Goal: Information Seeking & Learning: Learn about a topic

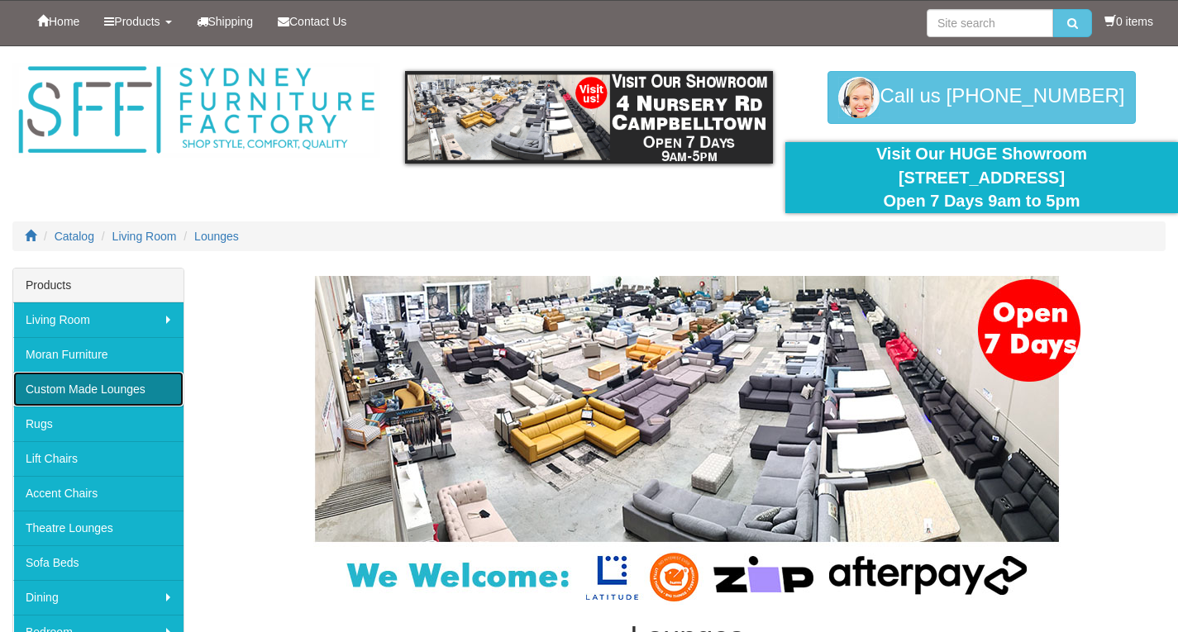
click at [112, 388] on link "Custom Made Lounges" at bounding box center [98, 389] width 170 height 35
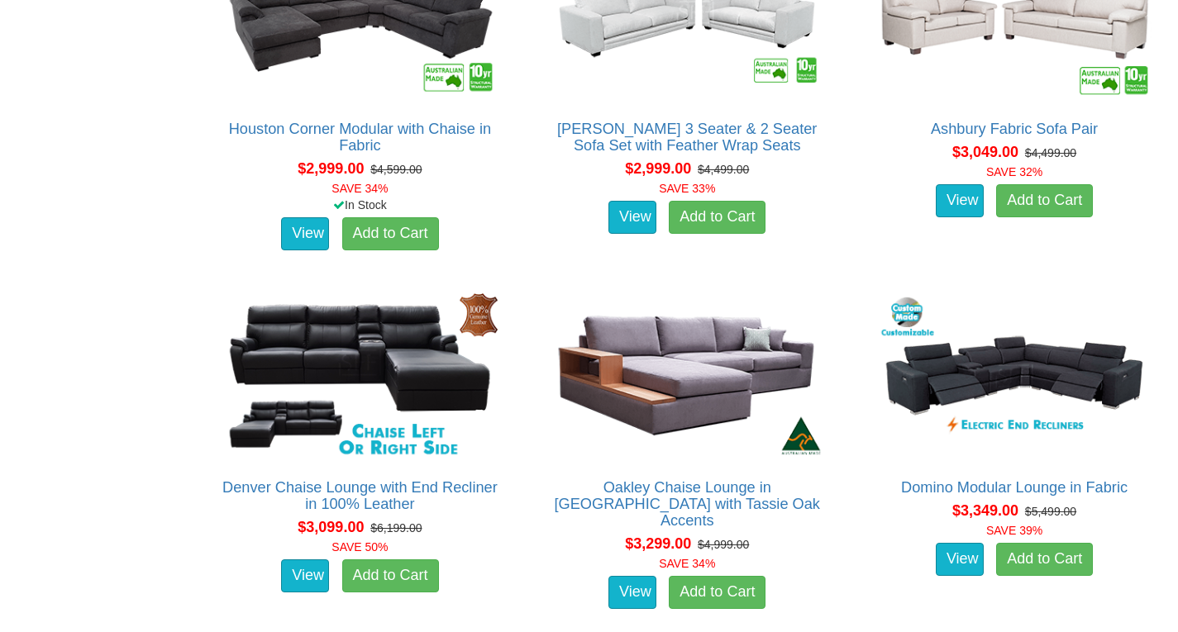
scroll to position [4430, 0]
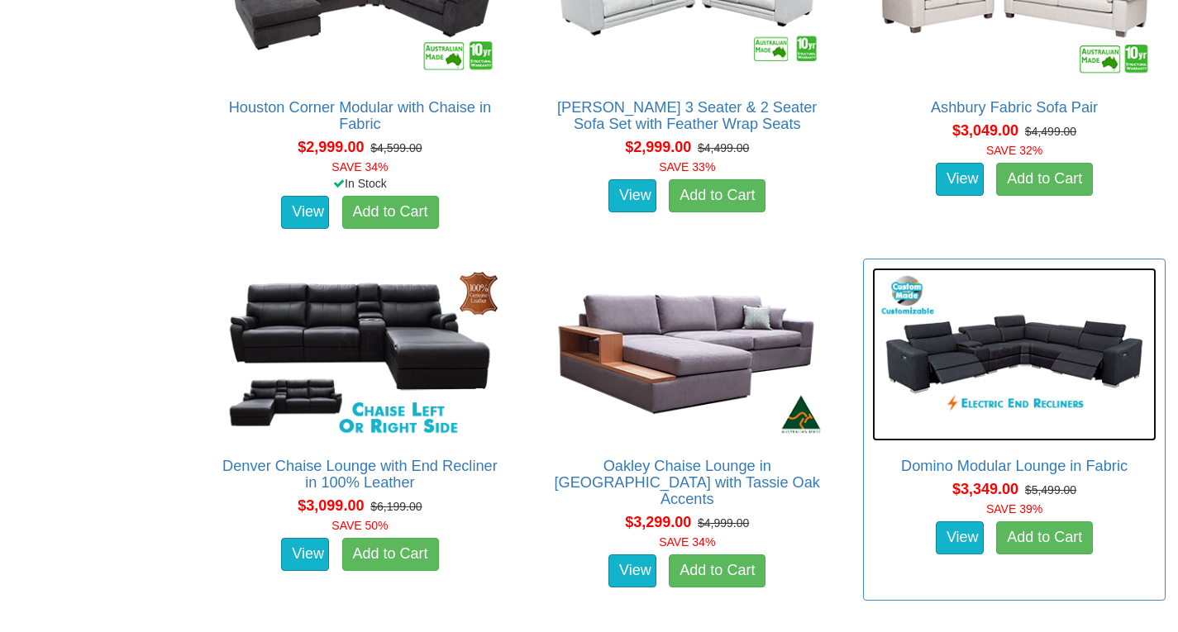
click at [1004, 371] on img at bounding box center [1014, 355] width 284 height 174
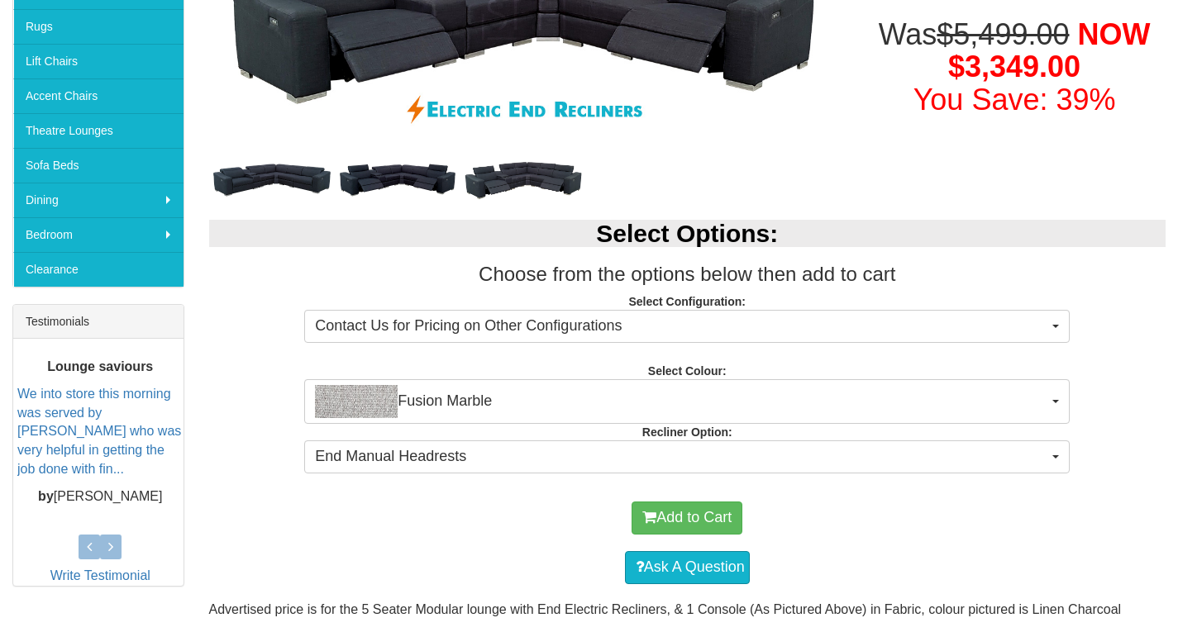
scroll to position [401, 0]
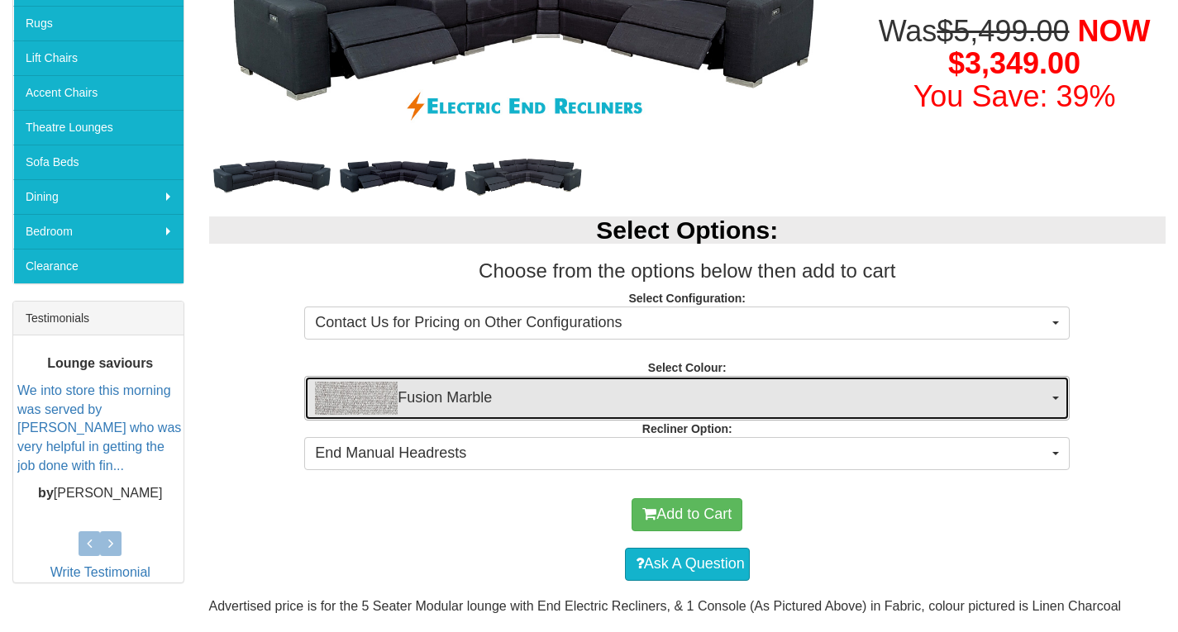
click at [1047, 388] on span "Fusion Marble" at bounding box center [681, 398] width 733 height 33
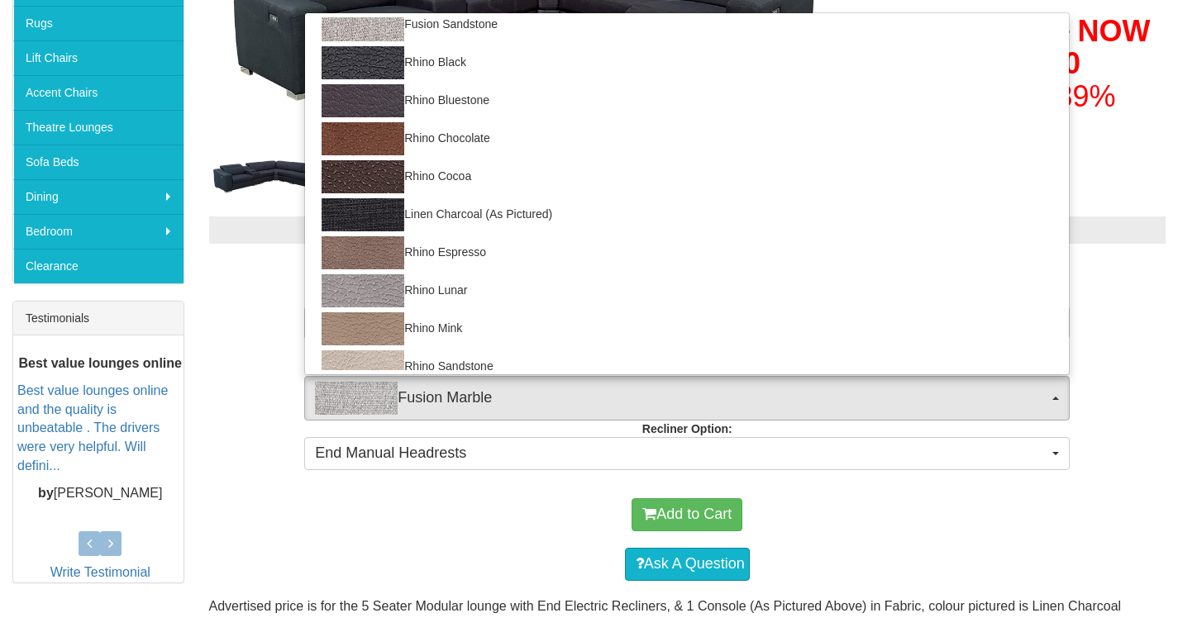
scroll to position [293, 0]
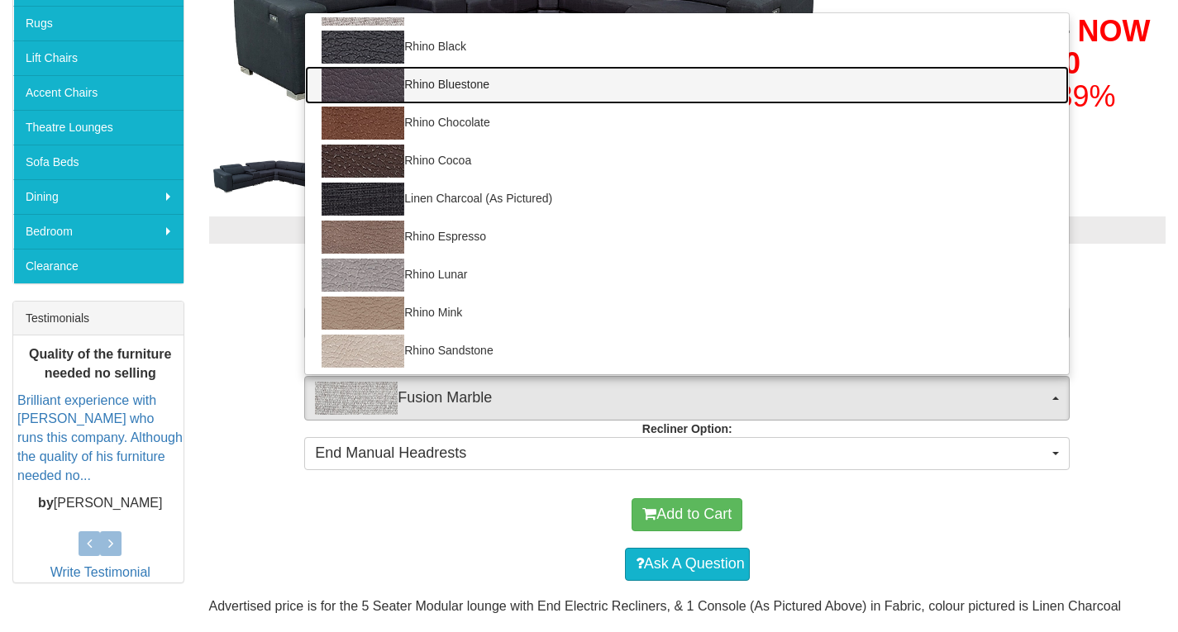
click at [374, 81] on img at bounding box center [362, 85] width 83 height 33
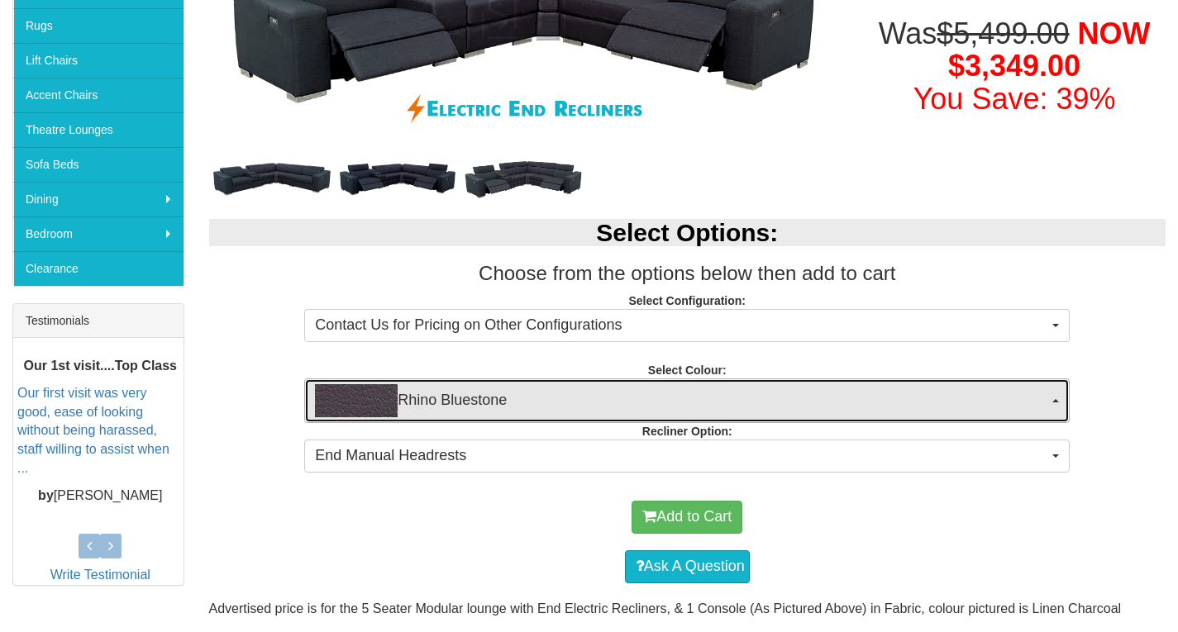
scroll to position [398, 0]
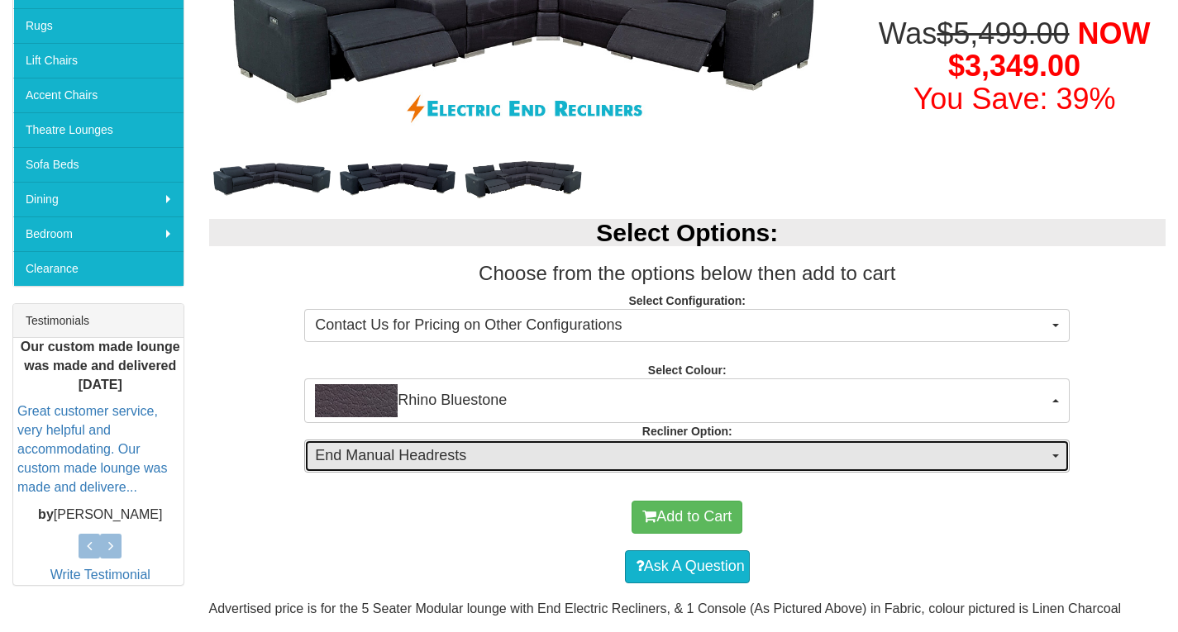
click at [1062, 453] on button "End Manual Headrests" at bounding box center [686, 456] width 765 height 33
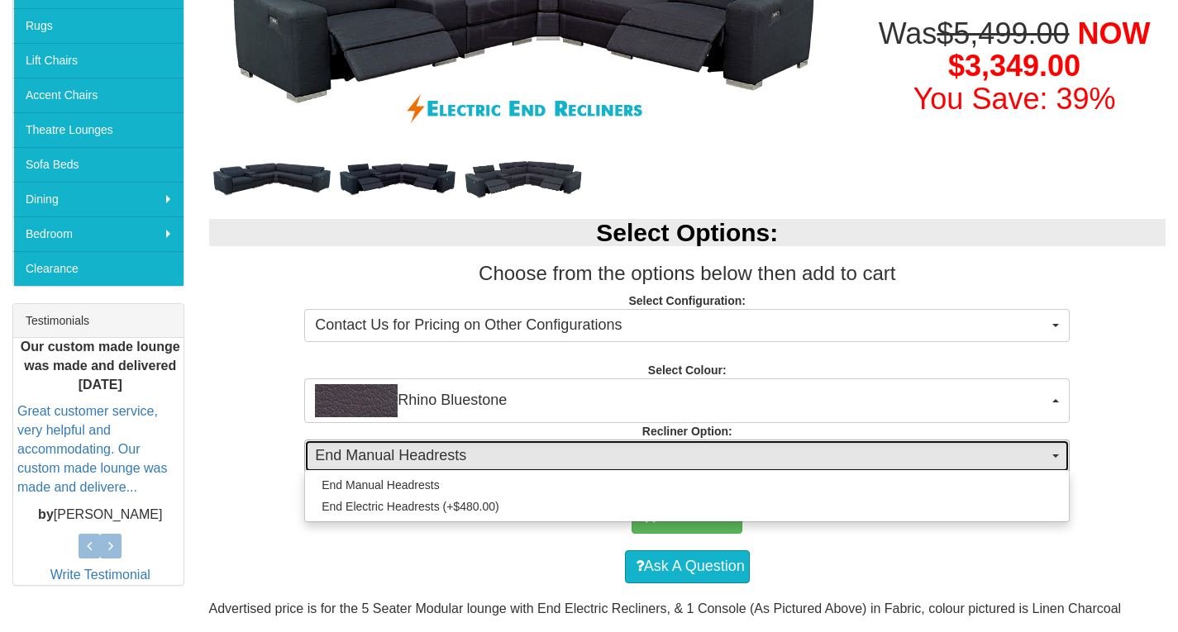
click at [1062, 454] on button "End Manual Headrests" at bounding box center [686, 456] width 765 height 33
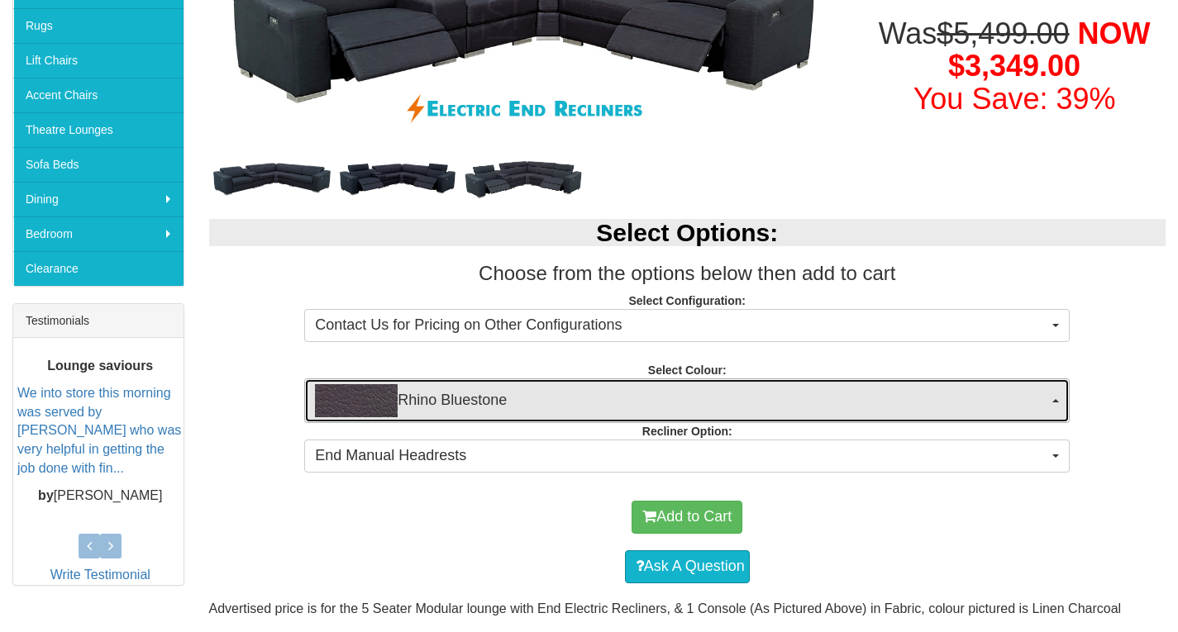
click at [1055, 401] on span "button" at bounding box center [1055, 400] width 7 height 3
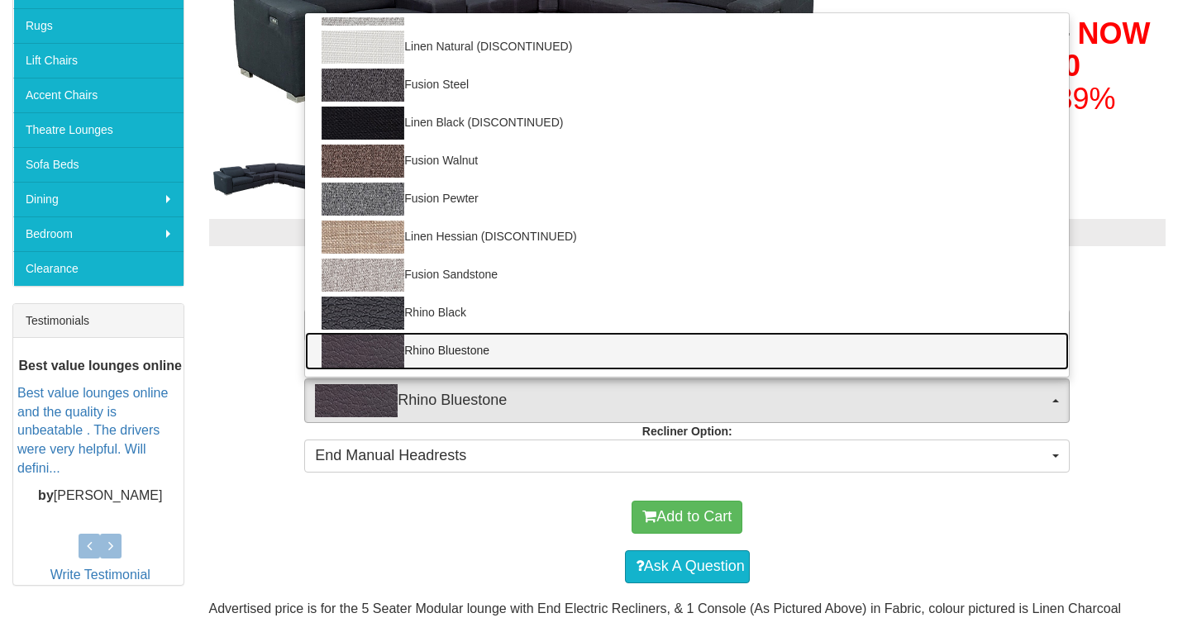
scroll to position [0, 0]
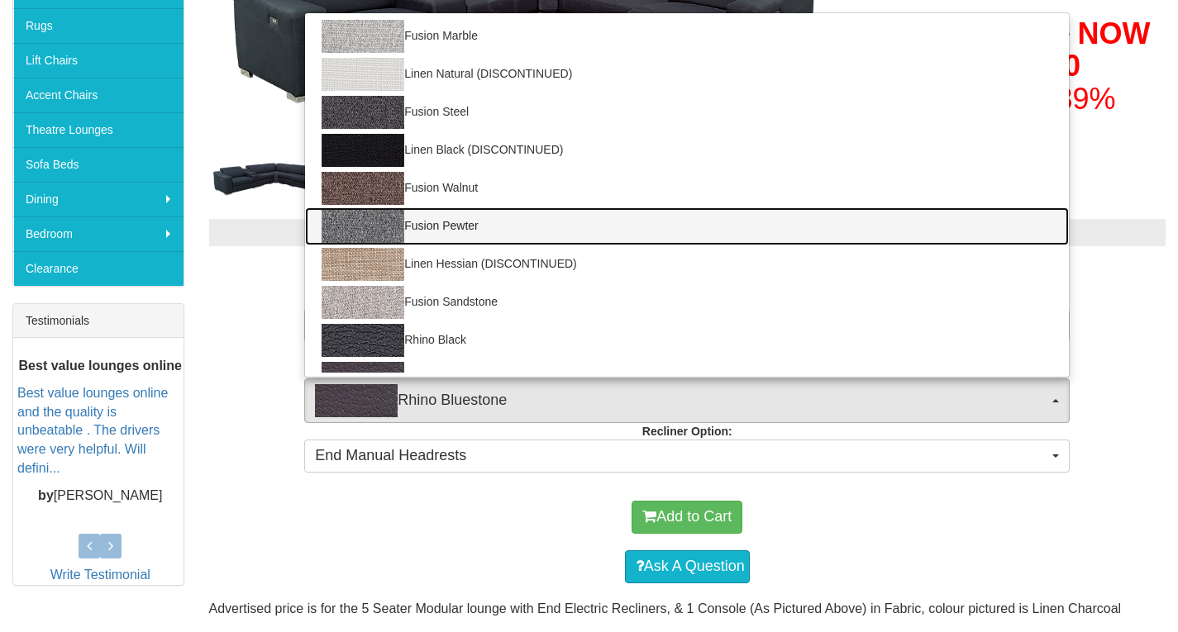
click at [385, 228] on img at bounding box center [362, 226] width 83 height 33
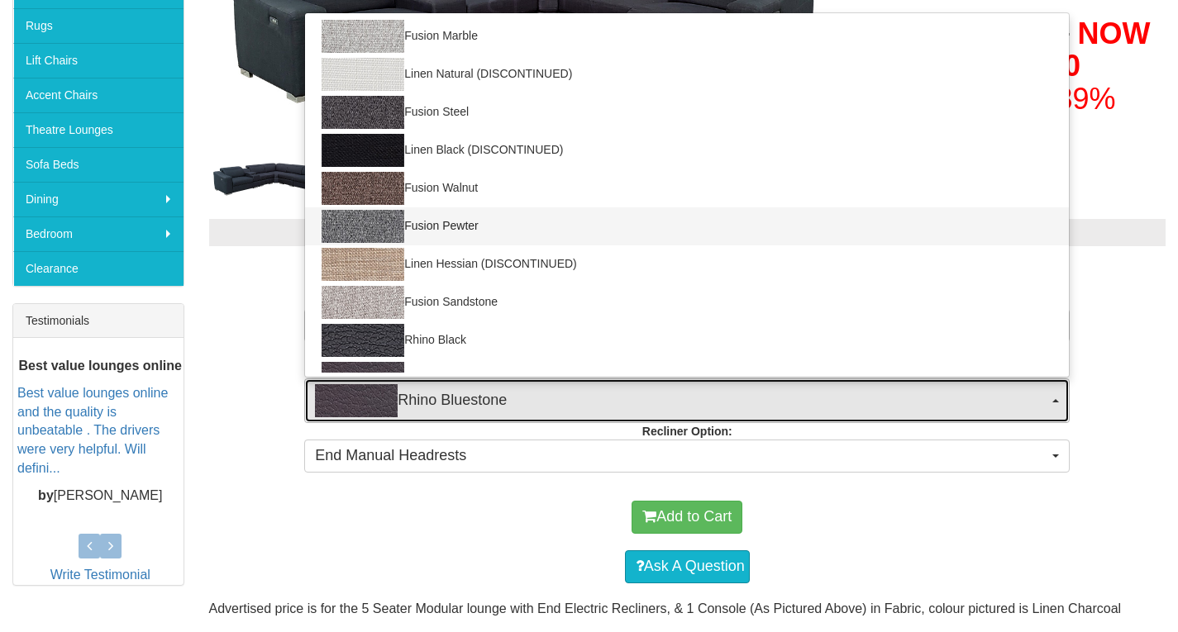
select select "1421"
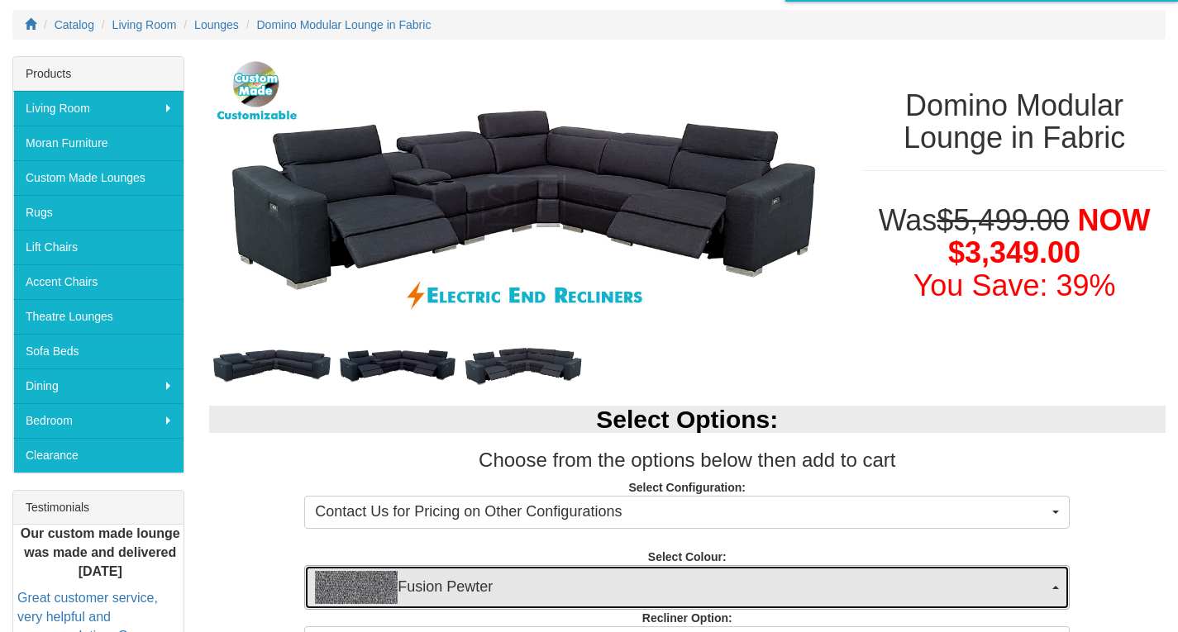
scroll to position [360, 0]
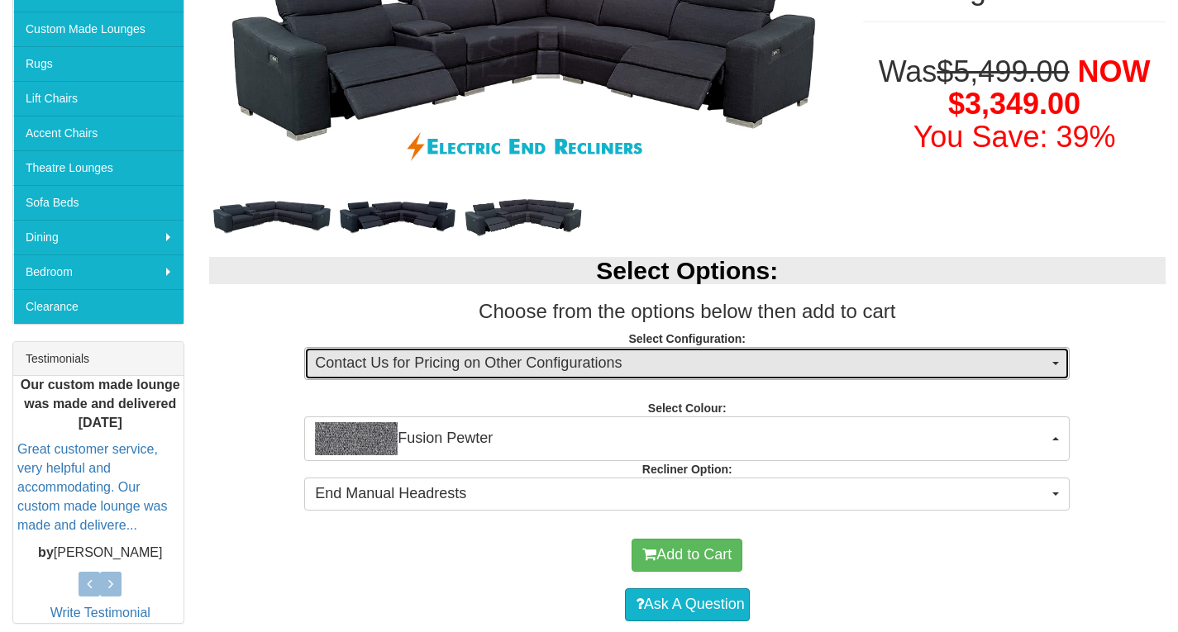
click at [1049, 361] on button "Contact Us for Pricing on Other Configurations" at bounding box center [686, 363] width 765 height 33
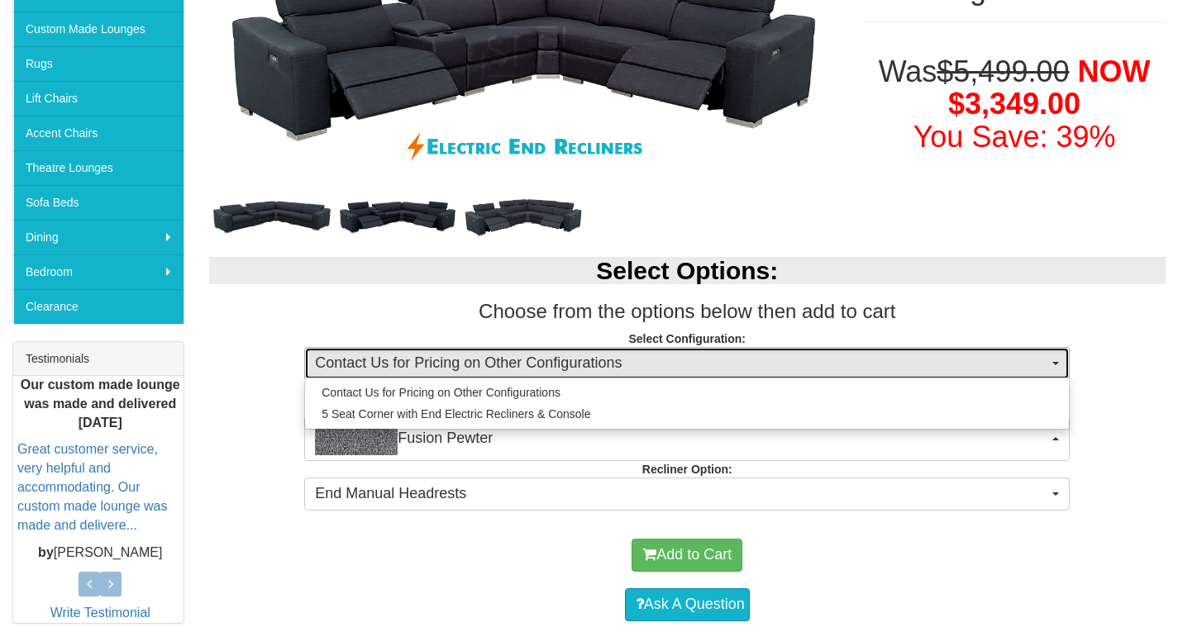
click at [1049, 361] on button "Contact Us for Pricing on Other Configurations" at bounding box center [686, 363] width 765 height 33
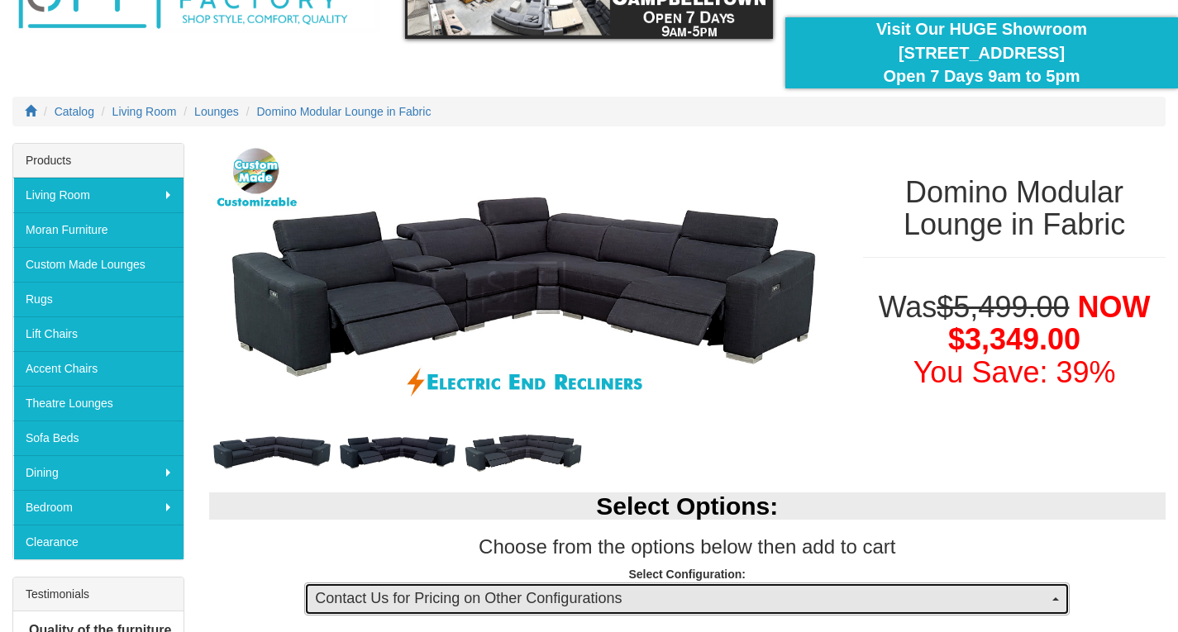
scroll to position [115, 0]
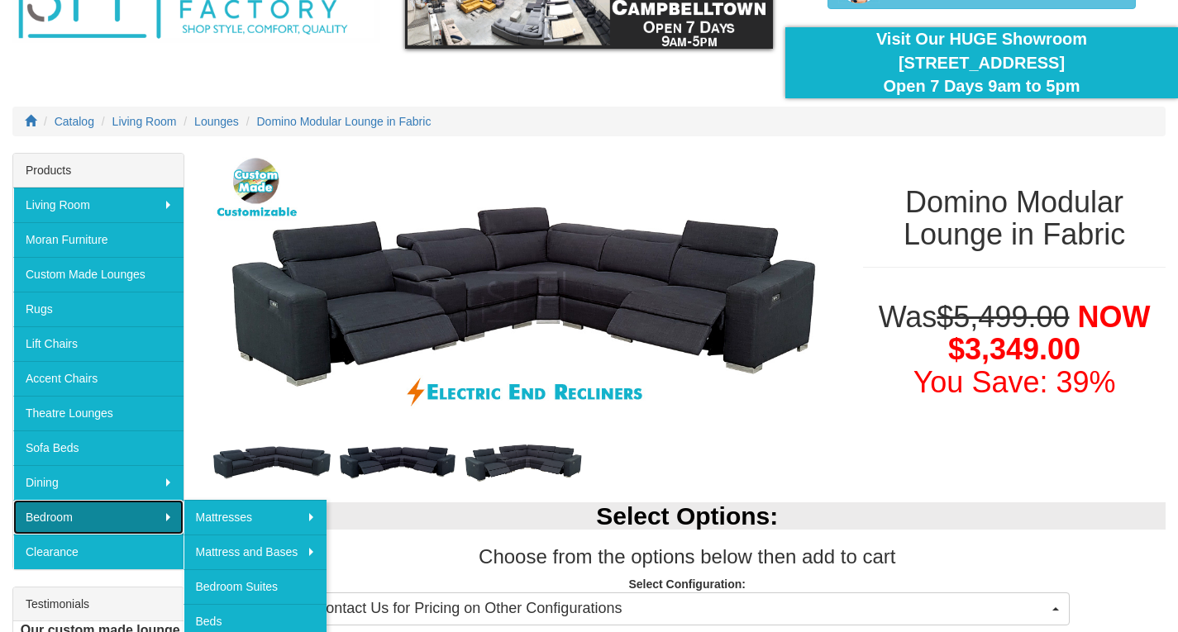
click at [50, 505] on link "Bedroom" at bounding box center [98, 517] width 170 height 35
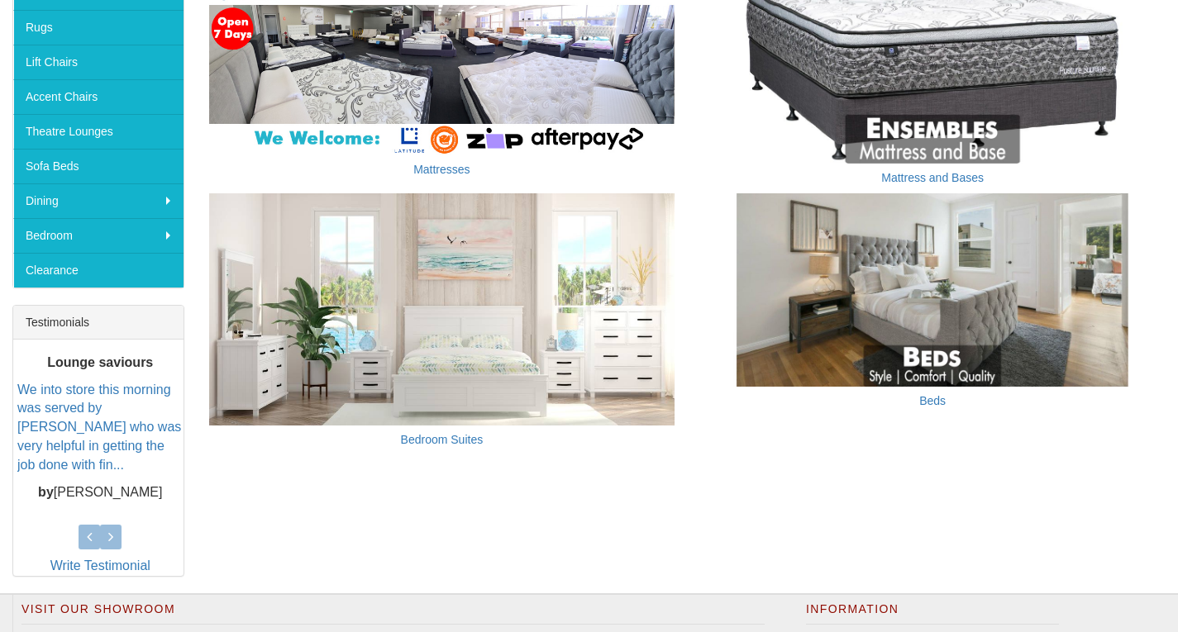
scroll to position [398, 0]
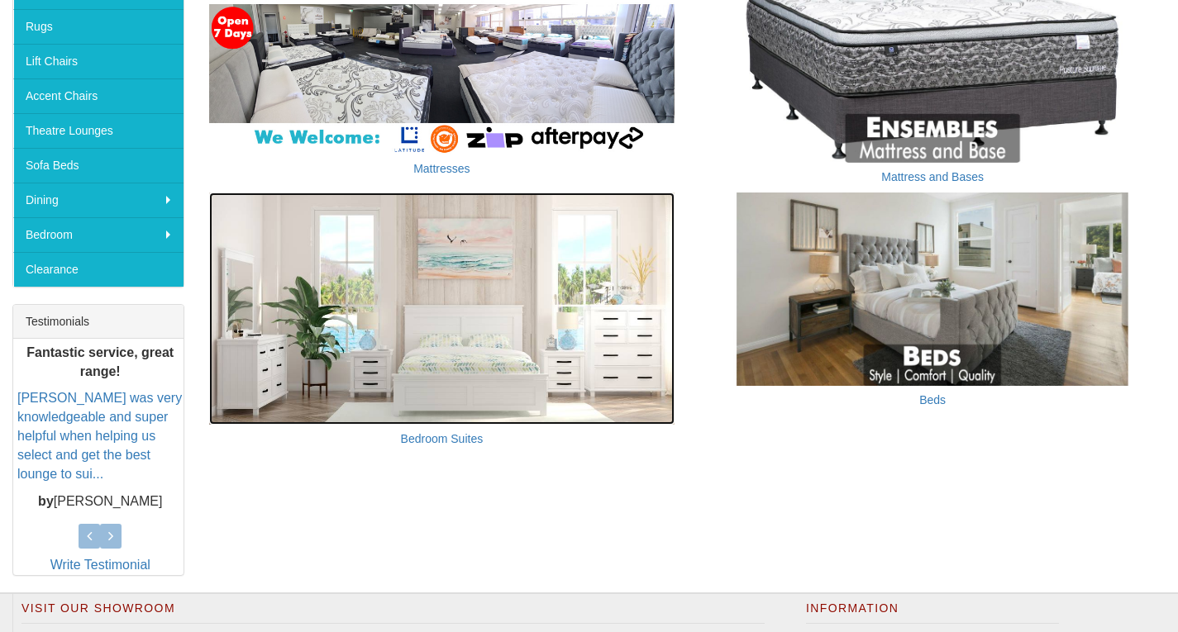
click at [549, 377] on img at bounding box center [442, 309] width 466 height 233
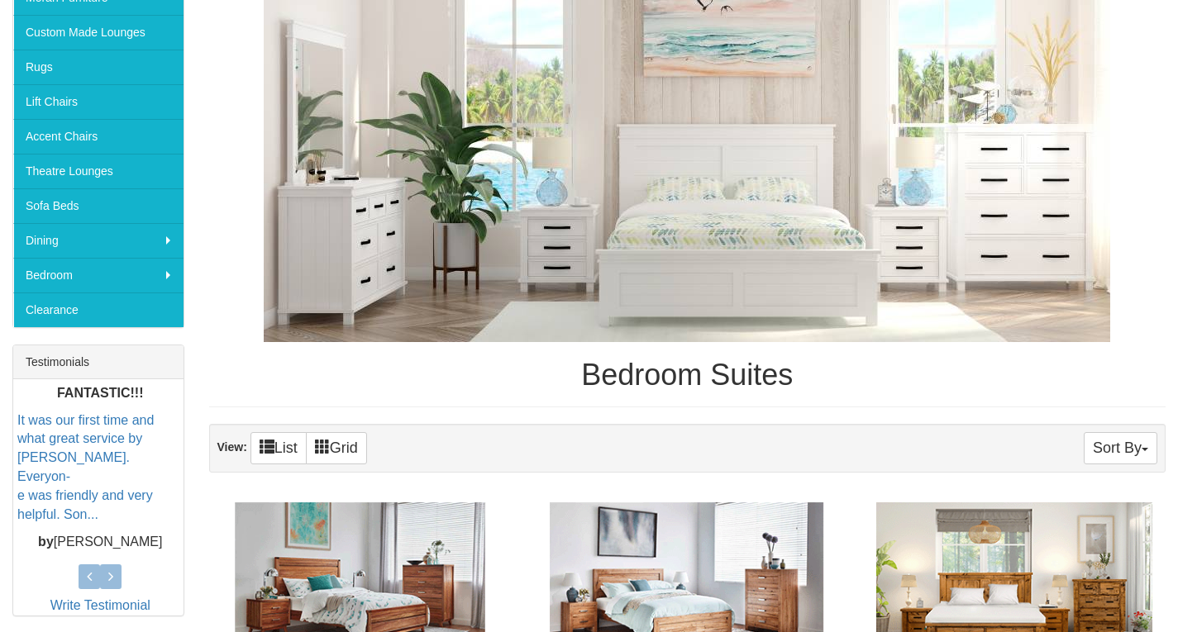
scroll to position [429, 0]
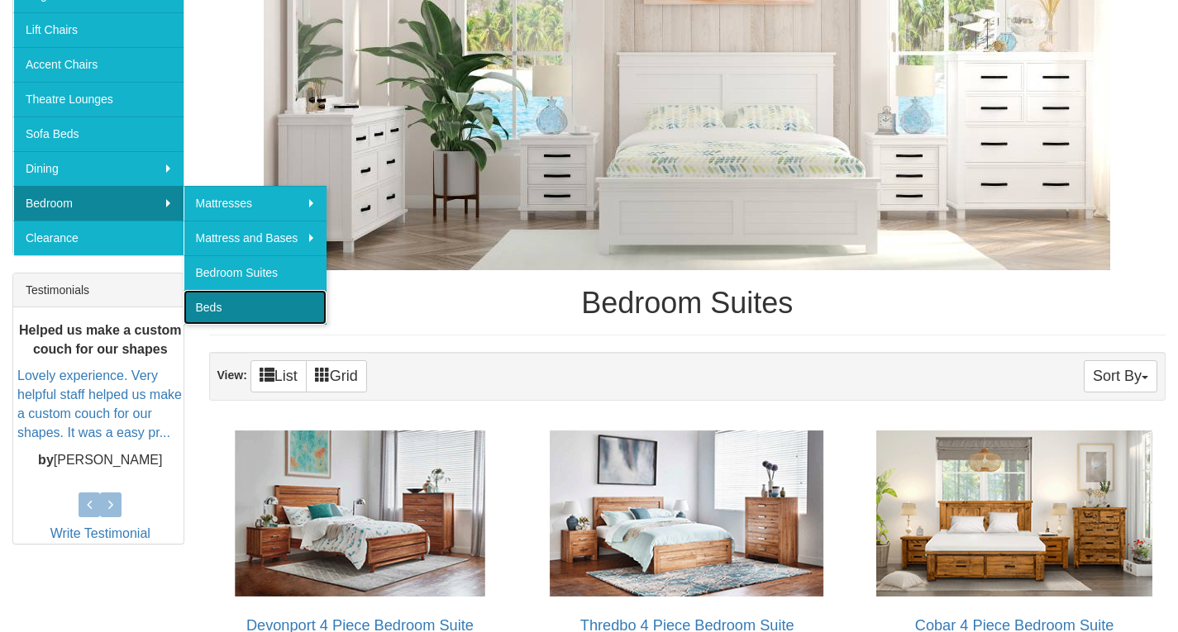
click at [217, 310] on link "Beds" at bounding box center [255, 307] width 144 height 35
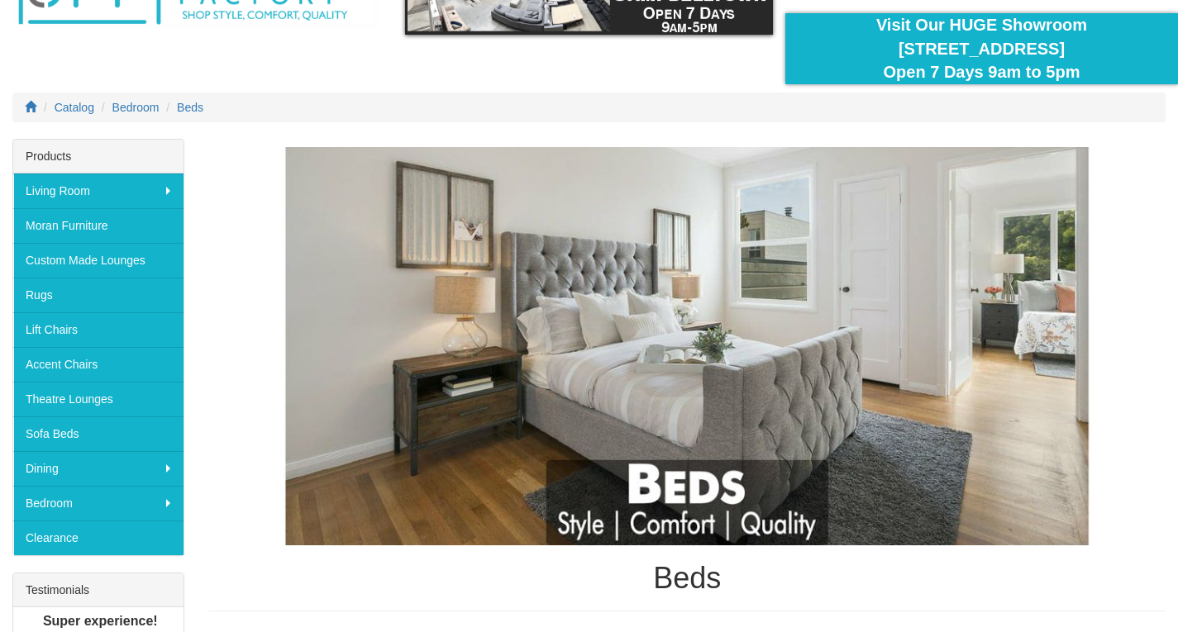
scroll to position [126, 0]
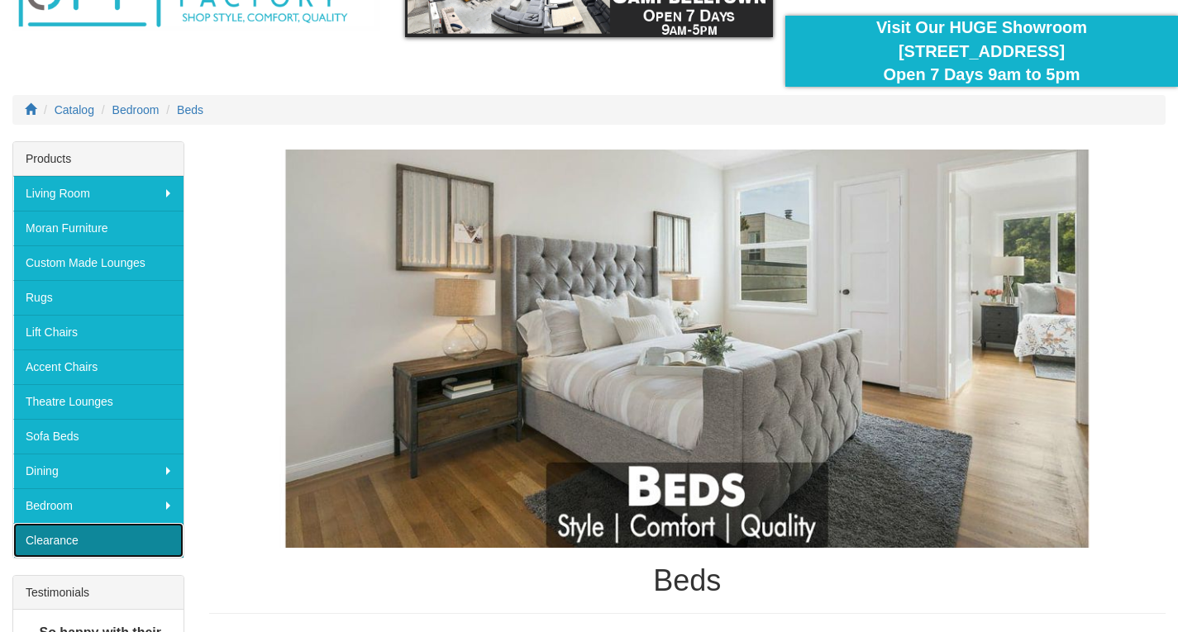
click at [79, 537] on link "Clearance" at bounding box center [98, 540] width 170 height 35
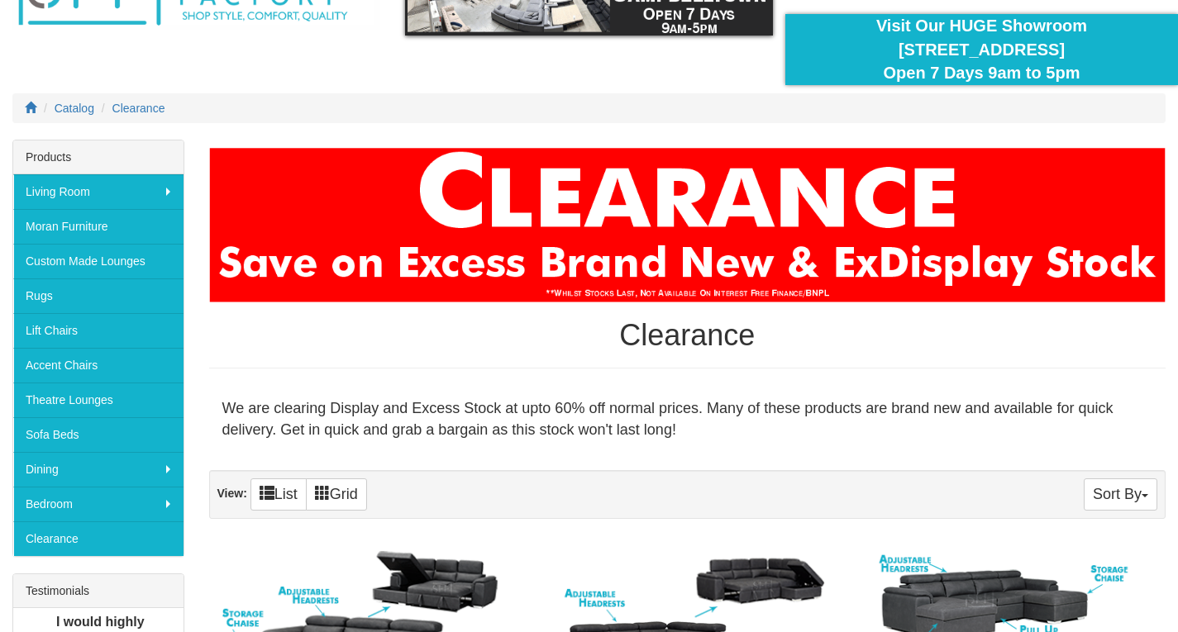
scroll to position [31, 0]
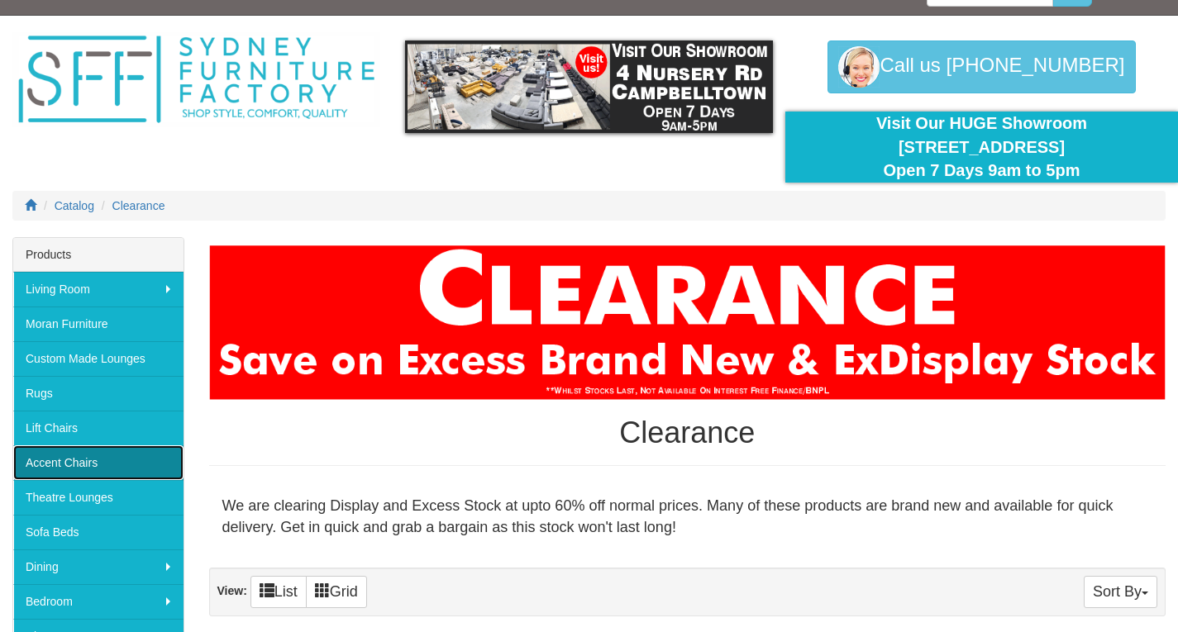
click at [71, 467] on link "Accent Chairs" at bounding box center [98, 462] width 170 height 35
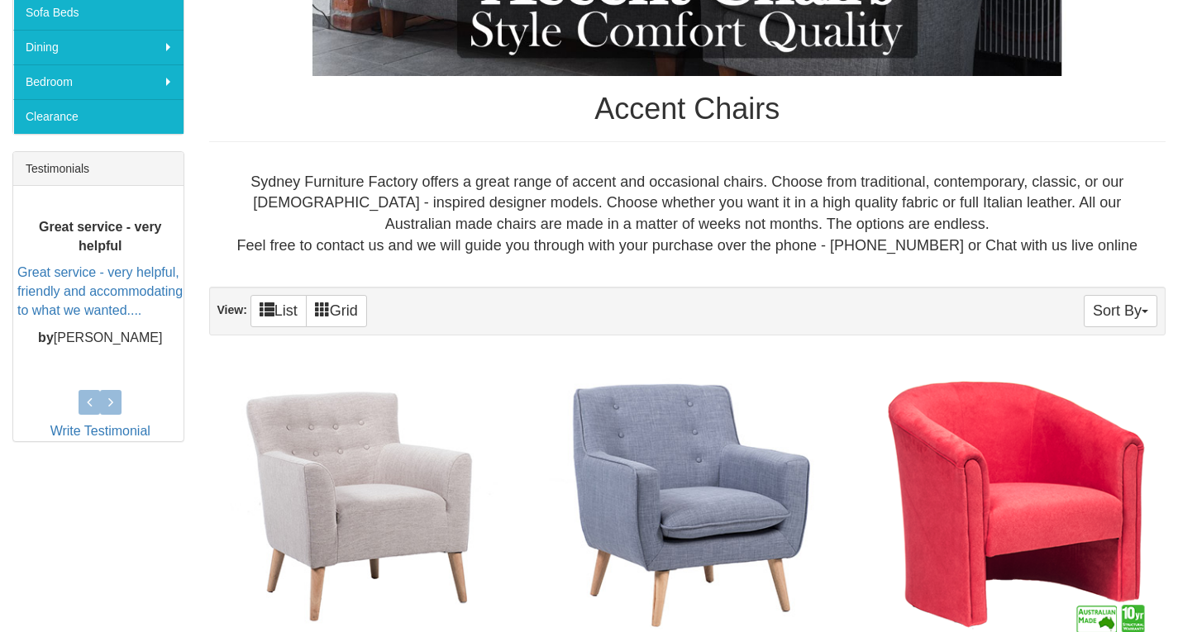
scroll to position [161, 0]
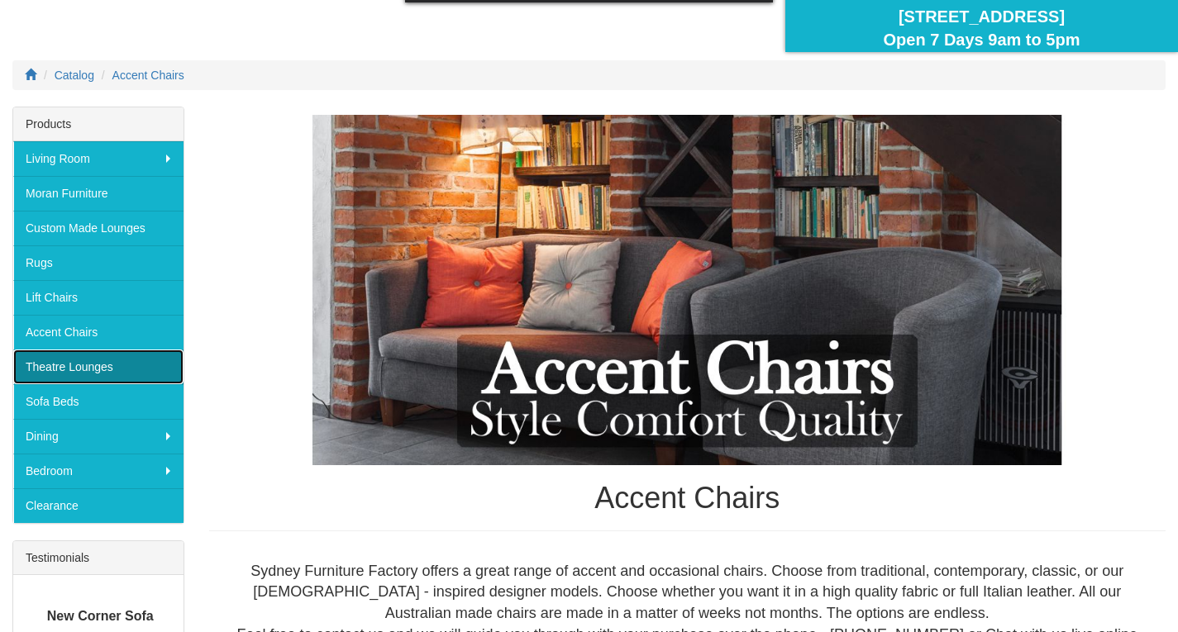
click at [98, 362] on link "Theatre Lounges" at bounding box center [98, 367] width 170 height 35
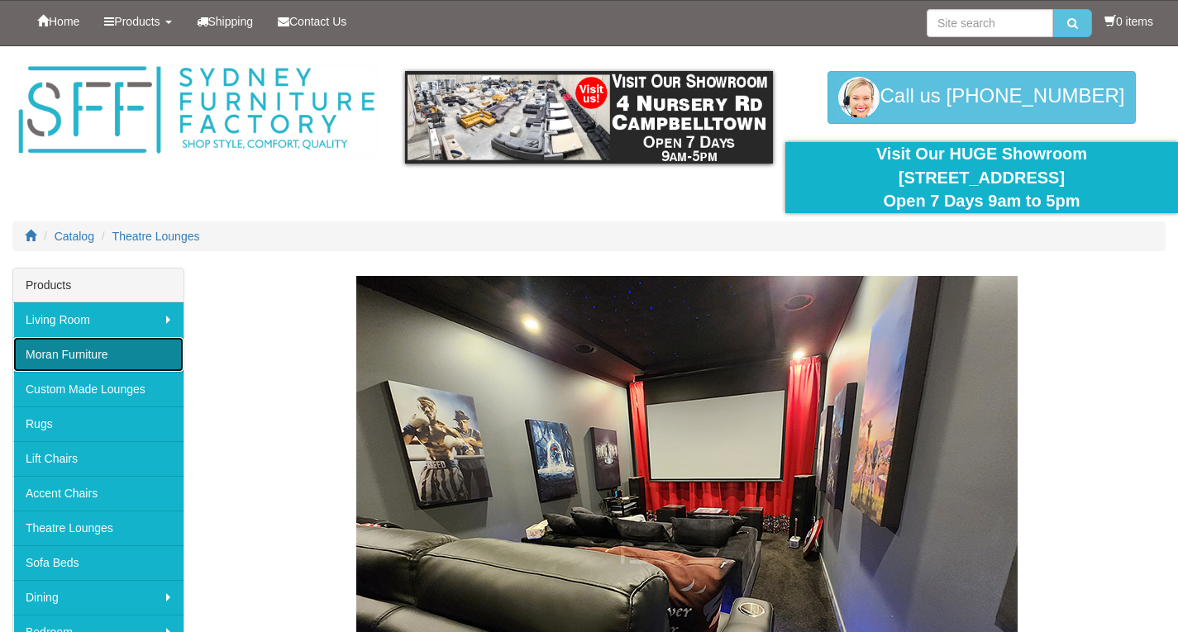
click at [91, 350] on link "Moran Furniture" at bounding box center [98, 354] width 170 height 35
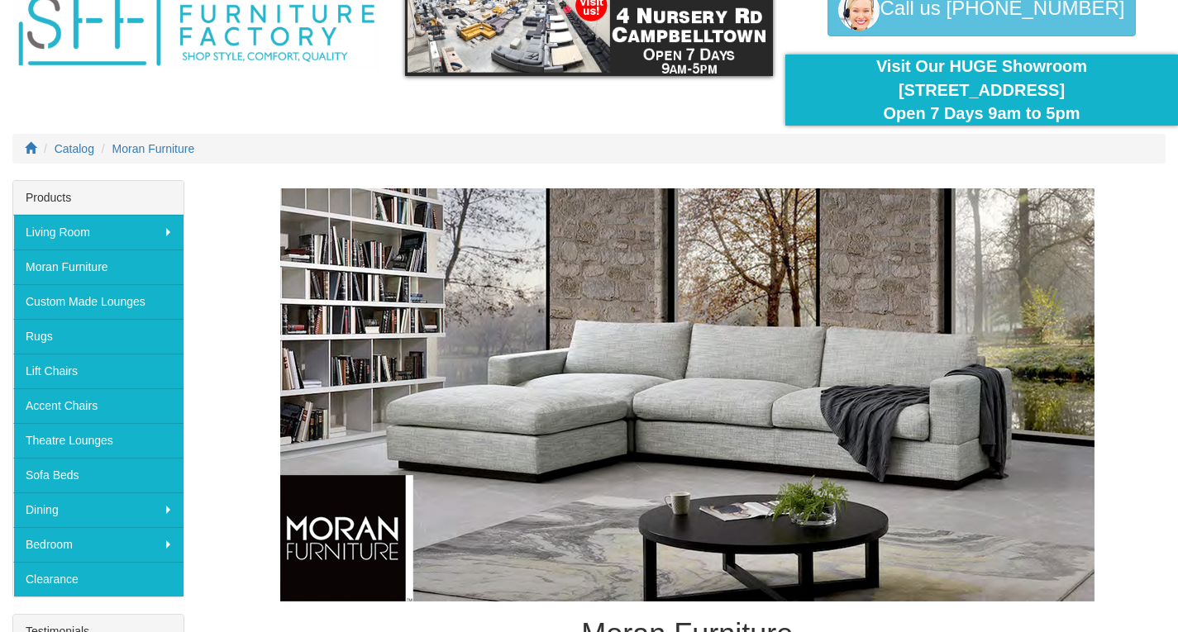
scroll to position [48, 0]
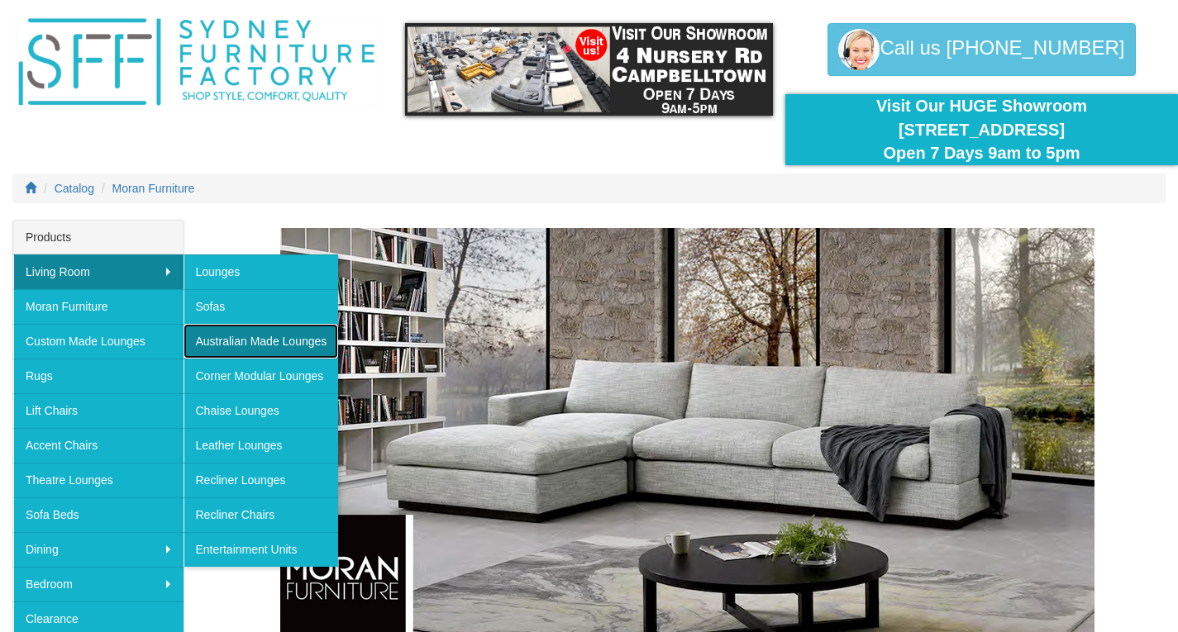
click at [245, 344] on link "Australian Made Lounges" at bounding box center [260, 341] width 155 height 35
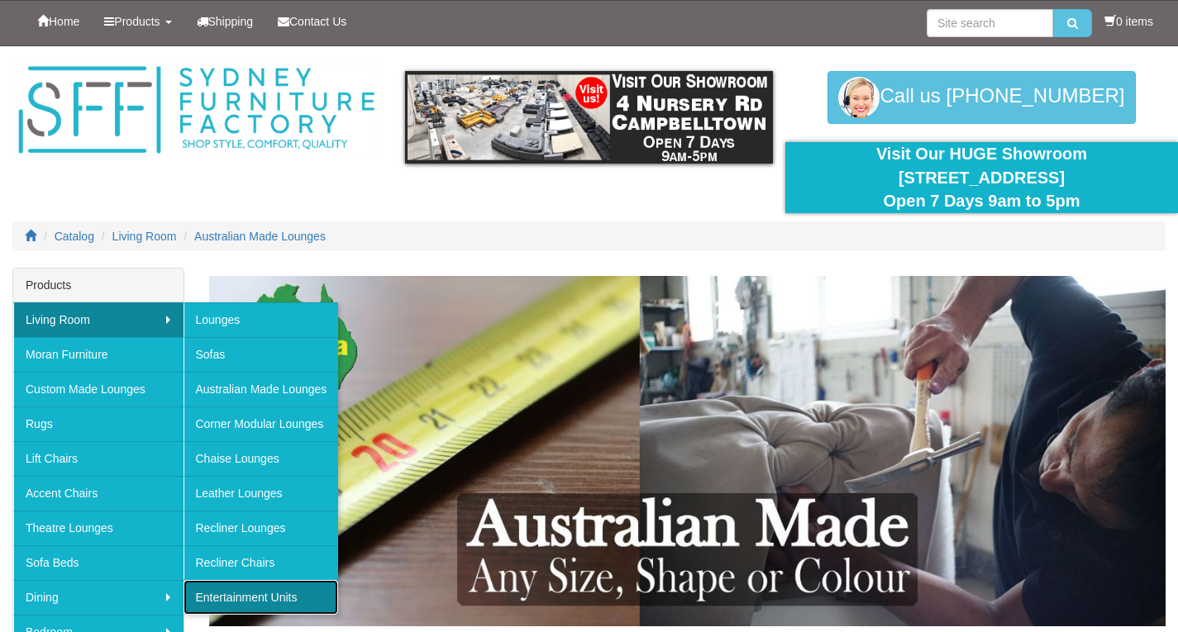
click at [281, 595] on link "Entertainment Units" at bounding box center [260, 597] width 155 height 35
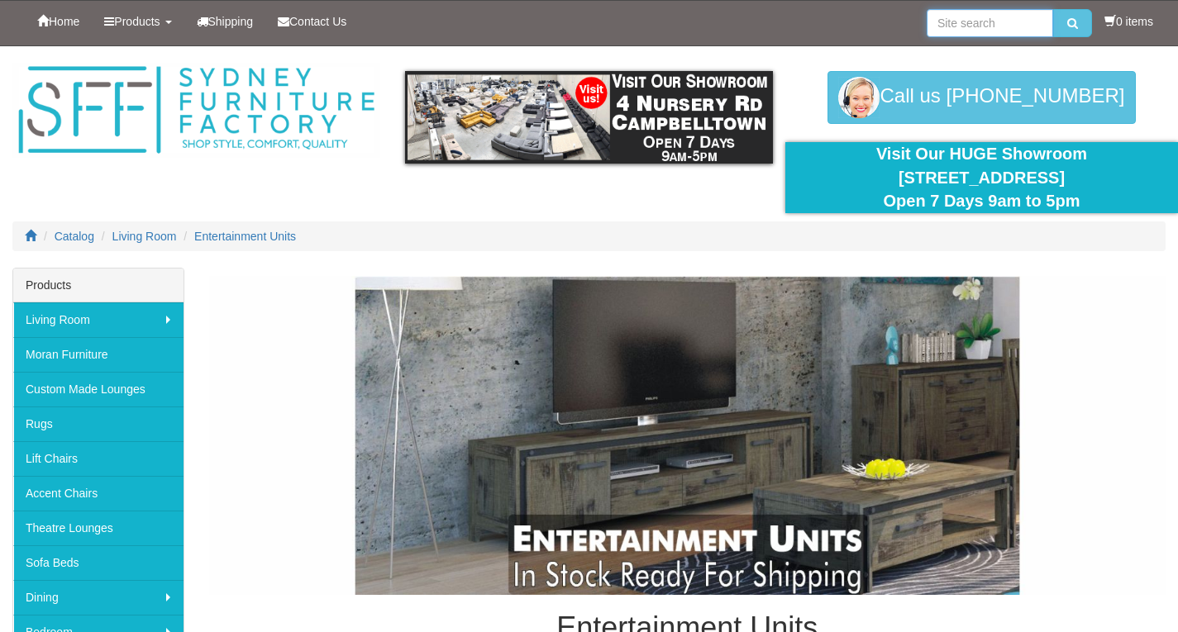
click at [987, 28] on input "search" at bounding box center [989, 23] width 126 height 28
type input "bedside"
click at [1053, 9] on button "submit" at bounding box center [1072, 23] width 39 height 28
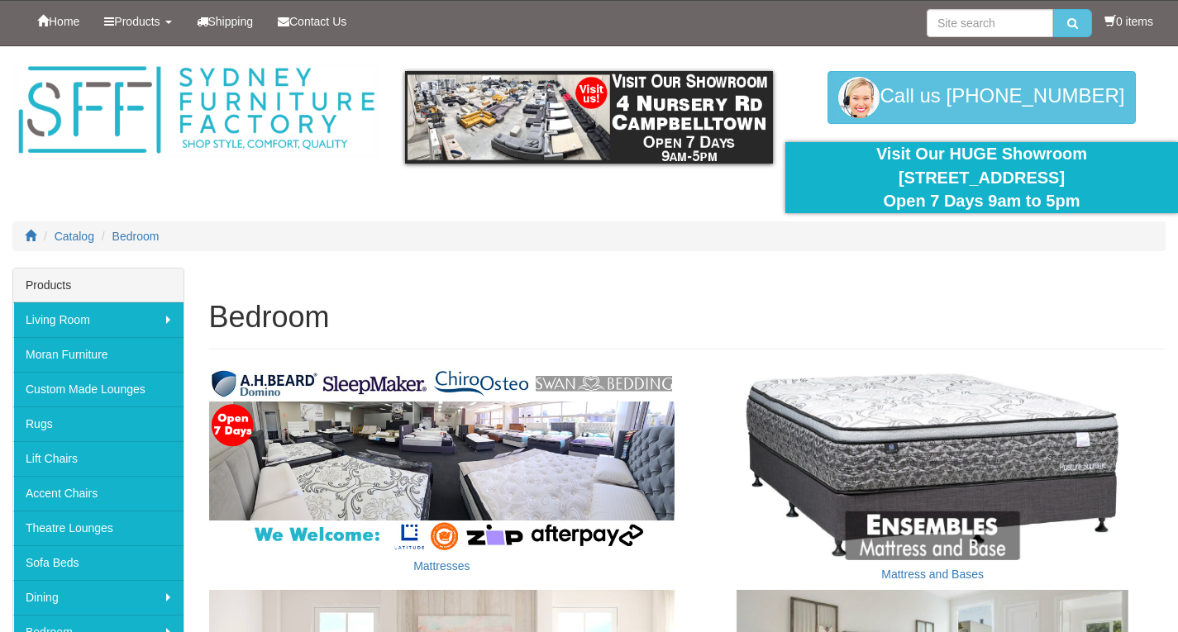
scroll to position [398, 0]
